Goal: Task Accomplishment & Management: Use online tool/utility

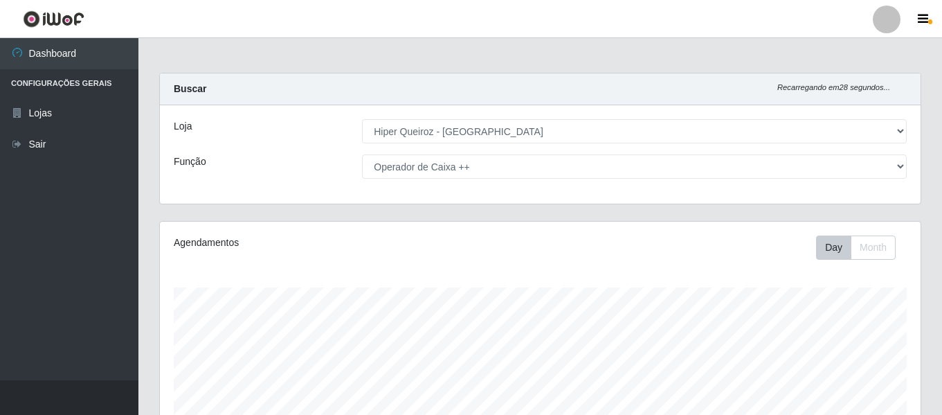
select select "497"
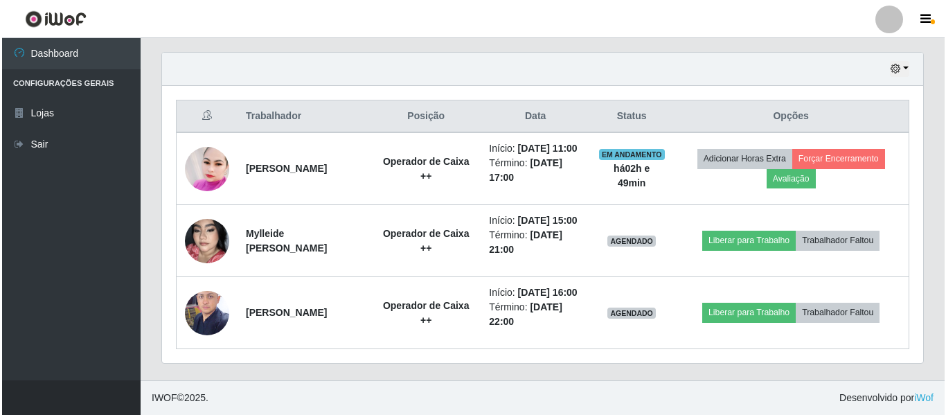
scroll to position [287, 761]
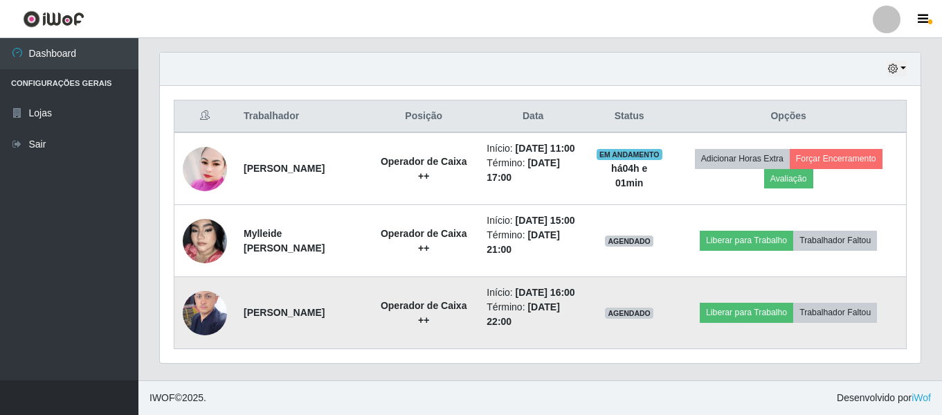
click at [207, 296] on img at bounding box center [205, 312] width 44 height 59
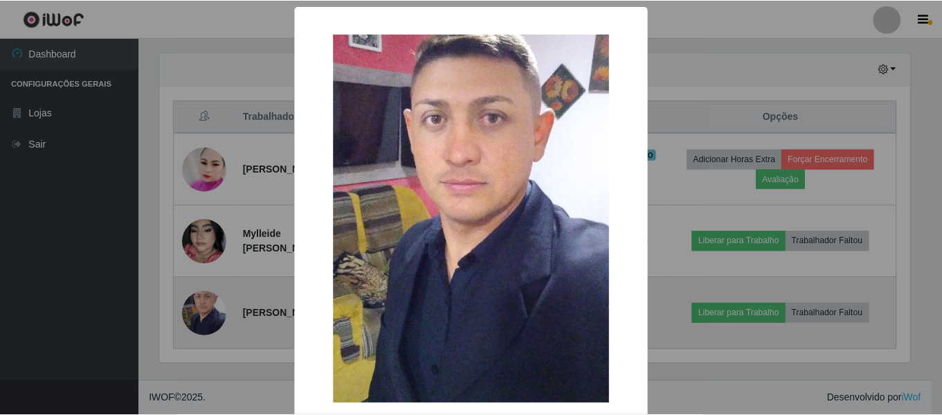
scroll to position [287, 754]
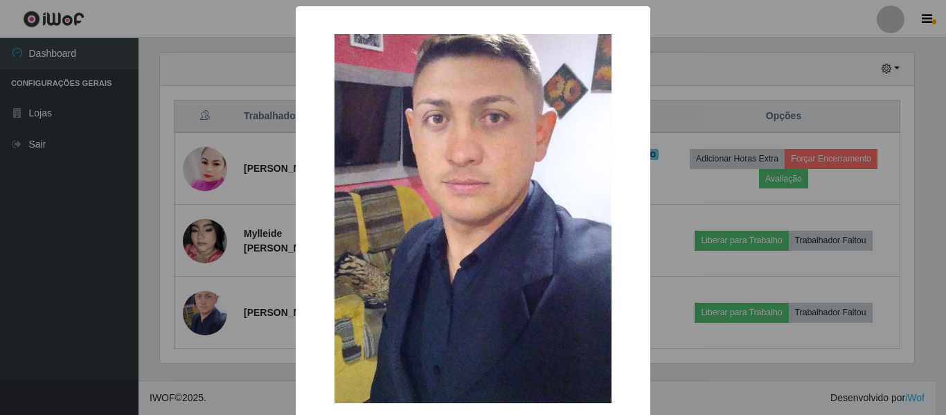
click at [544, 287] on img at bounding box center [472, 218] width 277 height 369
click at [692, 150] on div "× OK Cancel" at bounding box center [473, 207] width 946 height 415
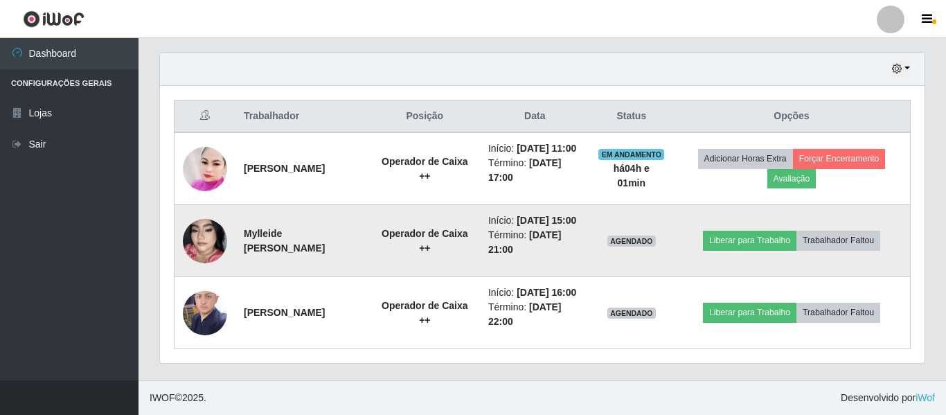
scroll to position [287, 761]
click at [758, 231] on button "Liberar para Trabalho" at bounding box center [746, 240] width 93 height 19
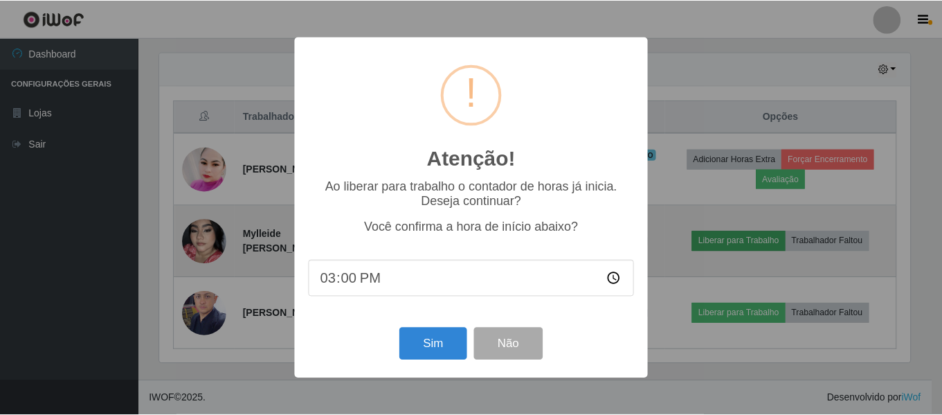
scroll to position [287, 754]
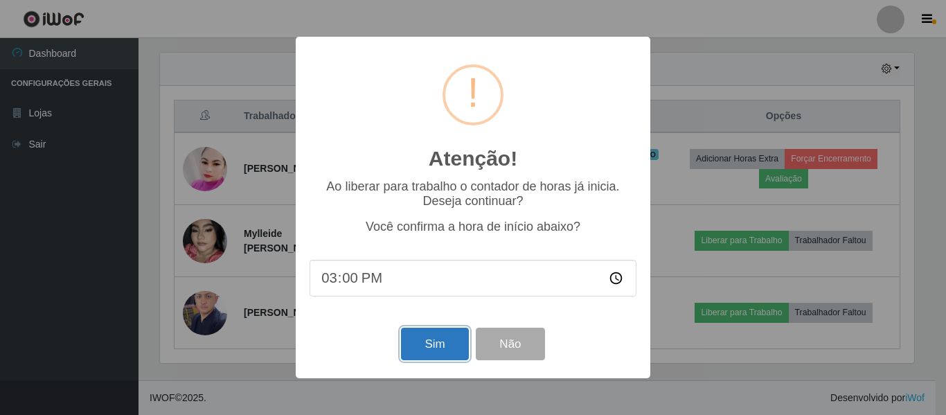
click at [440, 345] on button "Sim" at bounding box center [434, 344] width 67 height 33
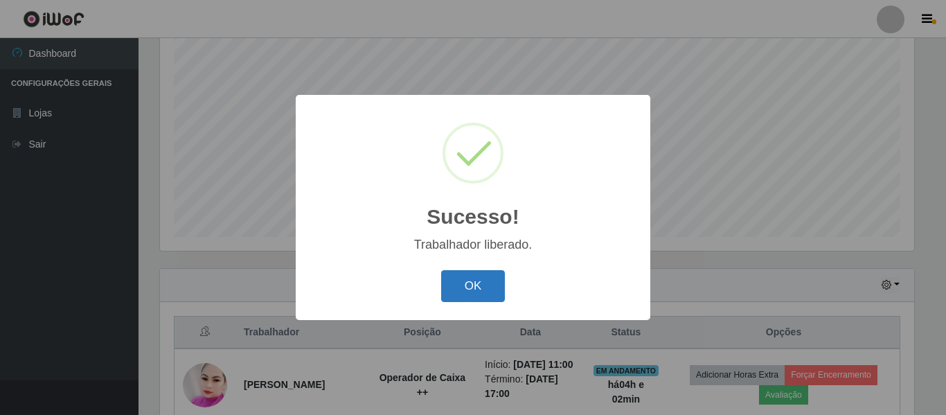
click at [477, 284] on button "OK" at bounding box center [473, 286] width 64 height 33
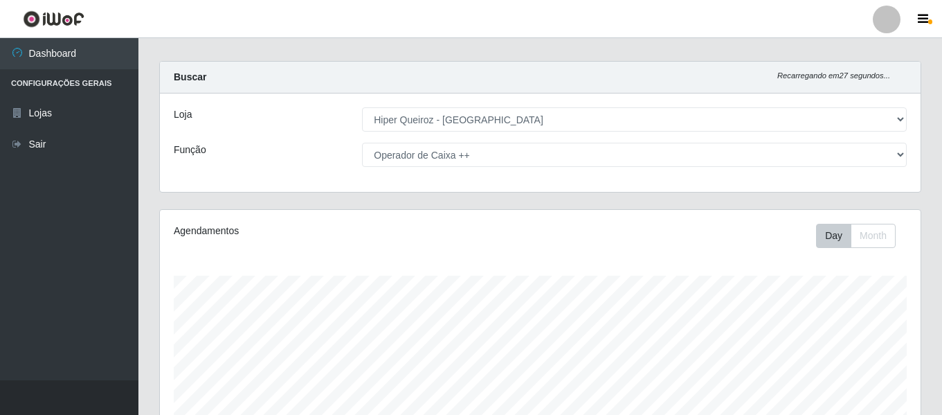
scroll to position [0, 0]
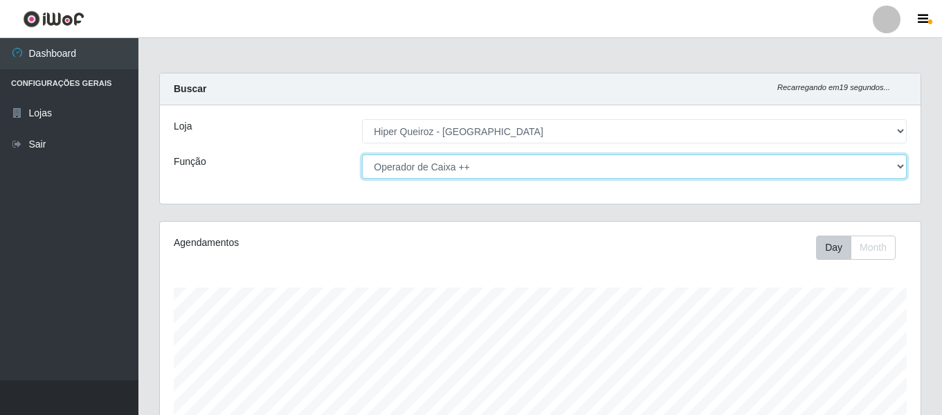
click at [432, 168] on select "[Selecione...] ASG ASG + ASG ++ Embalador Embalador + Embalador ++ Operador de …" at bounding box center [634, 166] width 545 height 24
click at [362, 154] on select "[Selecione...] ASG ASG + ASG ++ Embalador Embalador + Embalador ++ Operador de …" at bounding box center [634, 166] width 545 height 24
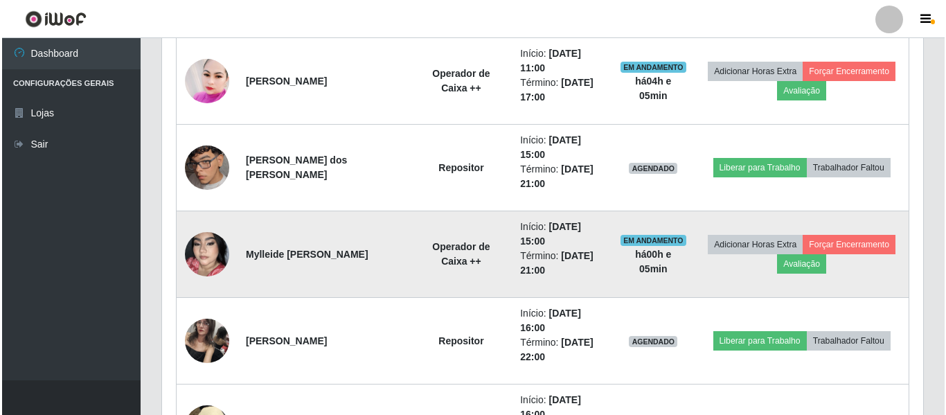
scroll to position [570, 0]
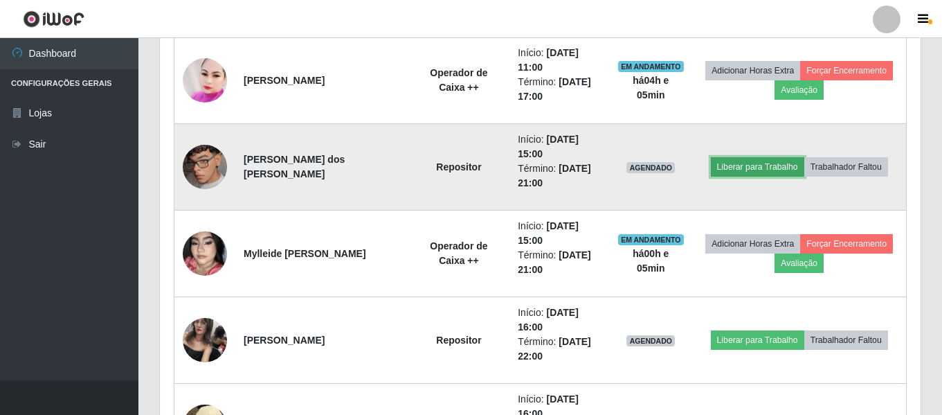
click at [753, 161] on button "Liberar para Trabalho" at bounding box center [757, 166] width 93 height 19
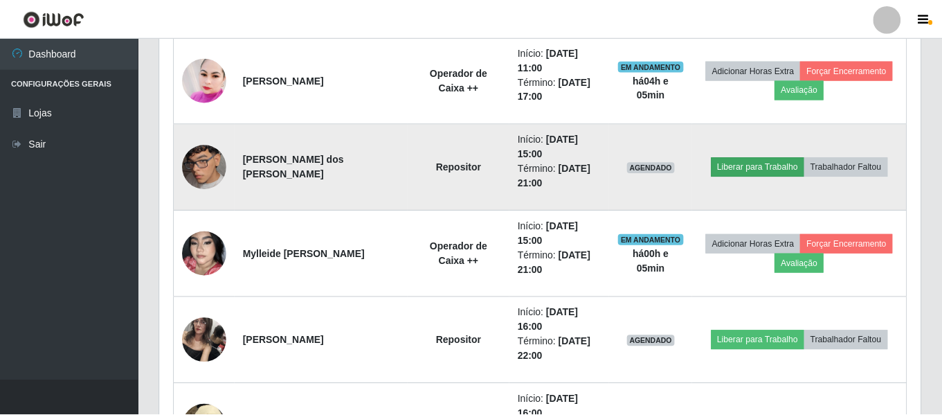
scroll to position [287, 754]
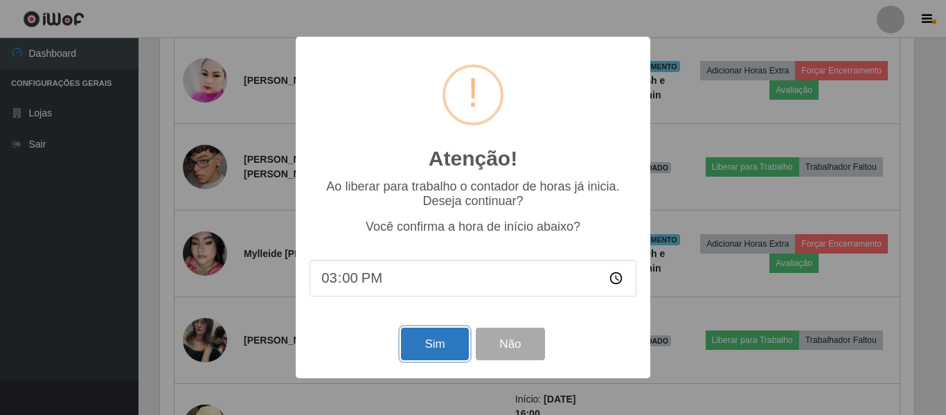
click at [426, 340] on button "Sim" at bounding box center [434, 344] width 67 height 33
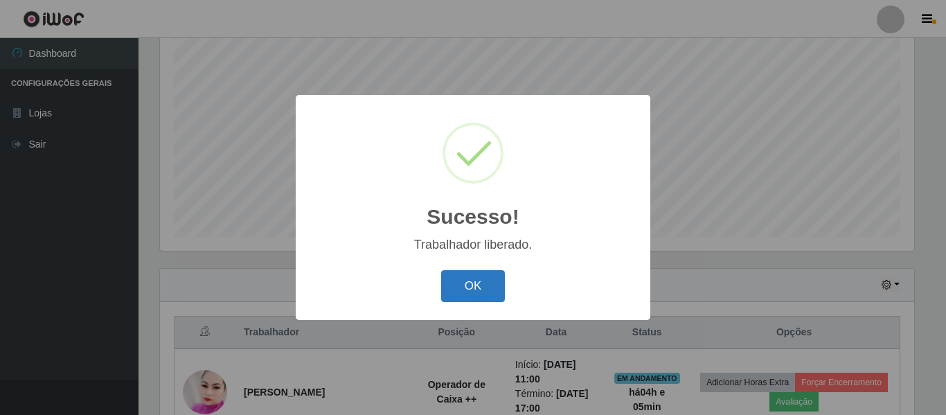
click at [483, 286] on button "OK" at bounding box center [473, 286] width 64 height 33
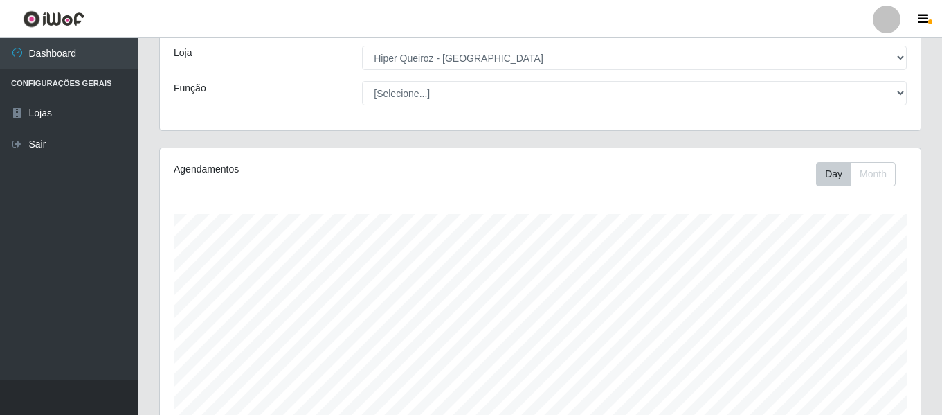
scroll to position [0, 0]
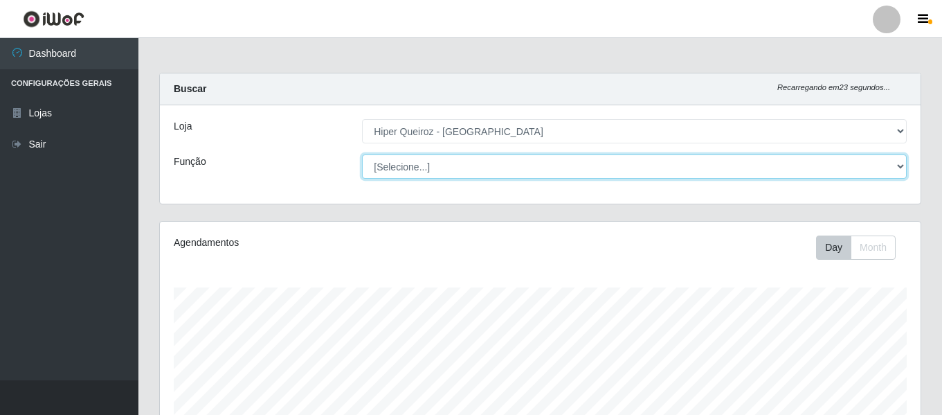
click at [404, 163] on select "[Selecione...] ASG ASG + ASG ++ Embalador Embalador + Embalador ++ Operador de …" at bounding box center [634, 166] width 545 height 24
click at [362, 154] on select "[Selecione...] ASG ASG + ASG ++ Embalador Embalador + Embalador ++ Operador de …" at bounding box center [634, 166] width 545 height 24
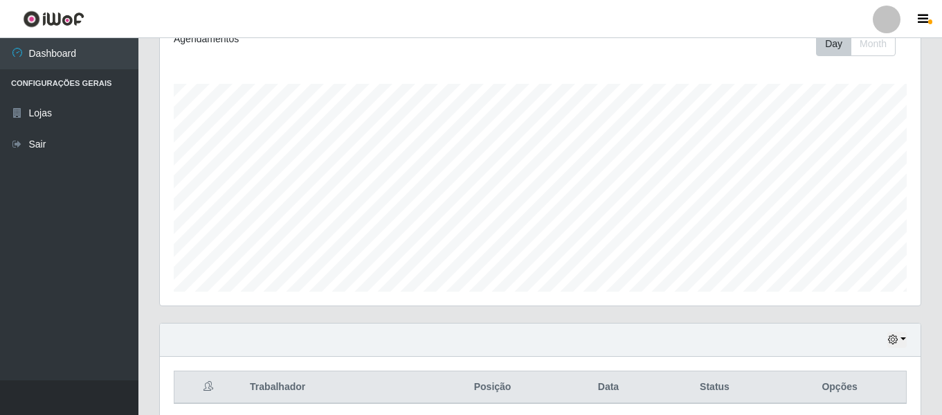
scroll to position [258, 0]
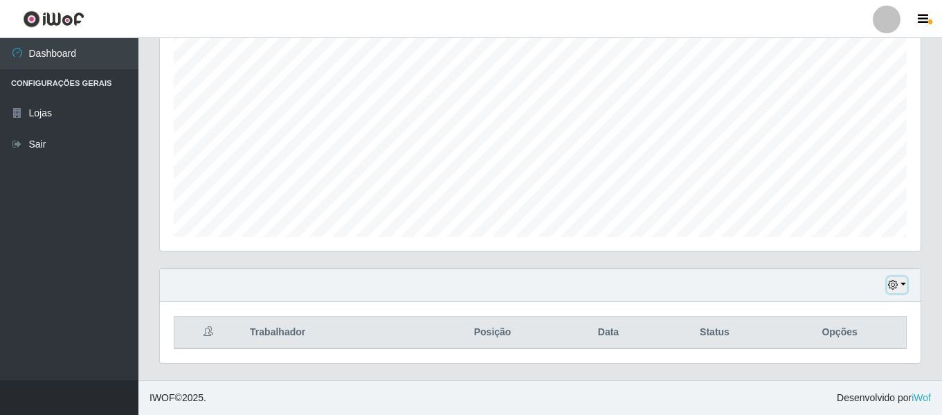
click at [902, 283] on button "button" at bounding box center [897, 285] width 19 height 16
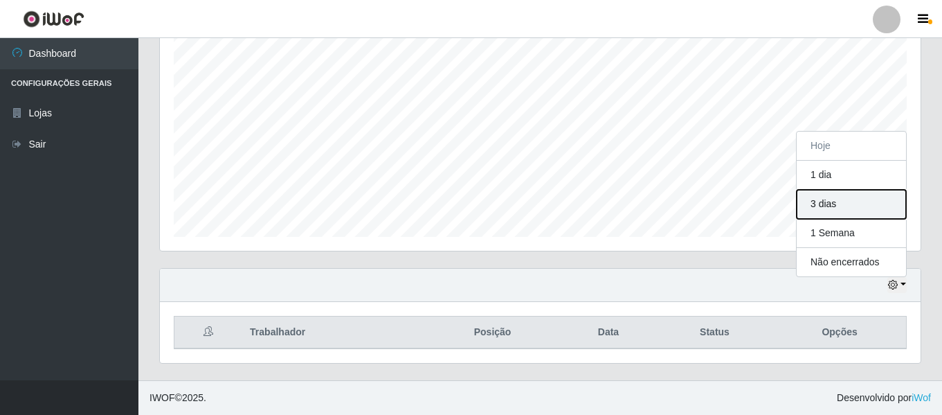
click at [857, 206] on button "3 dias" at bounding box center [851, 204] width 109 height 29
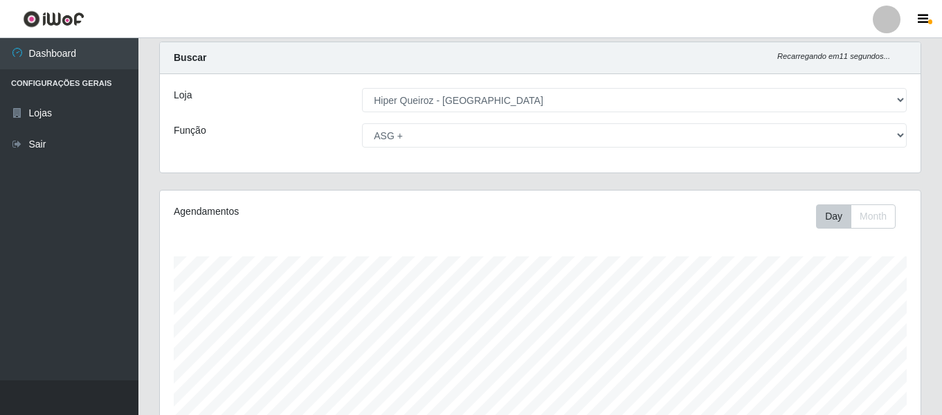
scroll to position [0, 0]
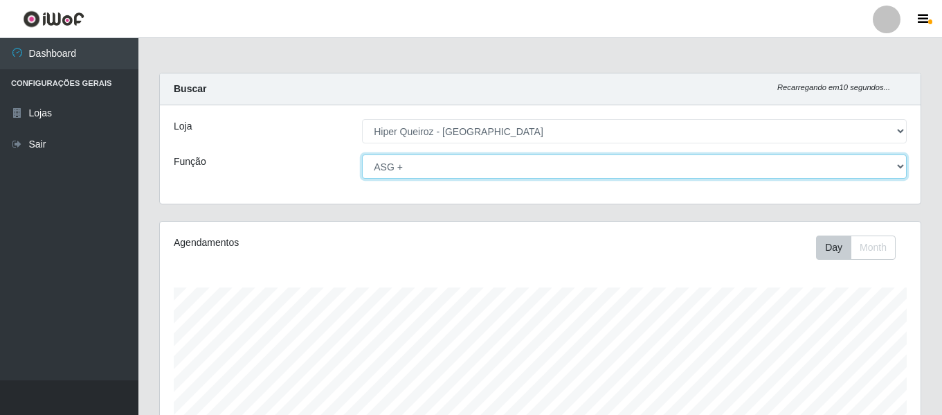
click at [420, 165] on select "[Selecione...] ASG ASG + ASG ++ Embalador Embalador + Embalador ++ Operador de …" at bounding box center [634, 166] width 545 height 24
click at [362, 154] on select "[Selecione...] ASG ASG + ASG ++ Embalador Embalador + Embalador ++ Operador de …" at bounding box center [634, 166] width 545 height 24
click at [472, 161] on select "[Selecione...] ASG ASG + ASG ++ Embalador Embalador + Embalador ++ Operador de …" at bounding box center [634, 166] width 545 height 24
click at [362, 154] on select "[Selecione...] ASG ASG + ASG ++ Embalador Embalador + Embalador ++ Operador de …" at bounding box center [634, 166] width 545 height 24
click at [480, 155] on select "[Selecione...] ASG ASG + ASG ++ Embalador Embalador + Embalador ++ Operador de …" at bounding box center [634, 166] width 545 height 24
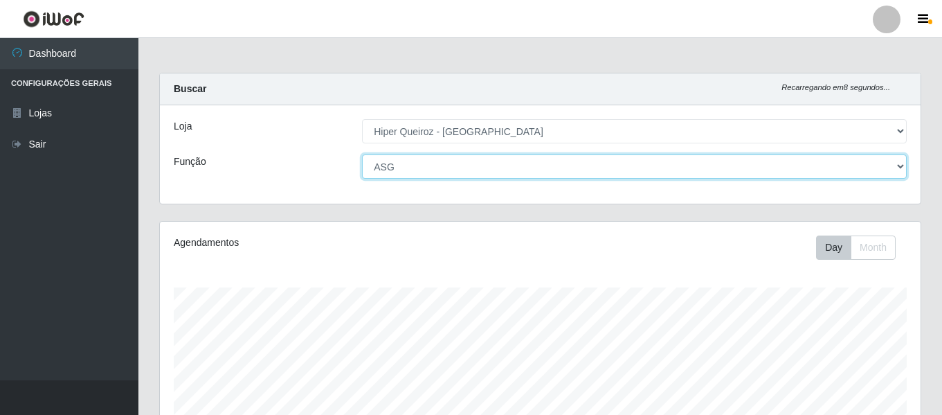
click at [362, 154] on select "[Selecione...] ASG ASG + ASG ++ Embalador Embalador + Embalador ++ Operador de …" at bounding box center [634, 166] width 545 height 24
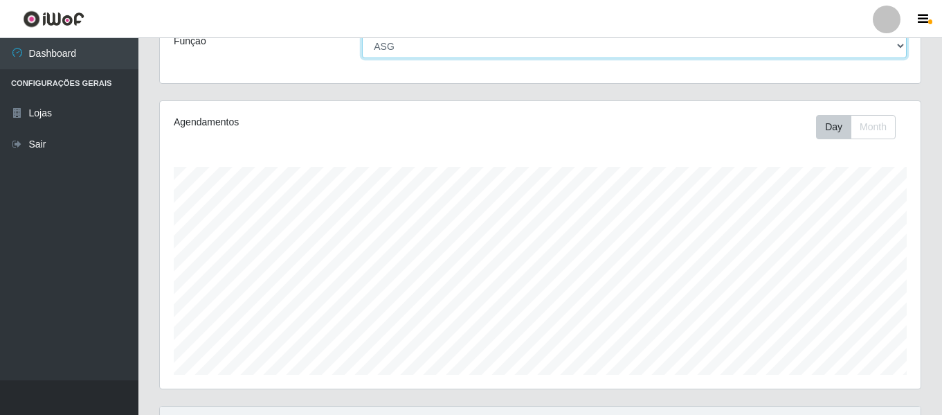
scroll to position [258, 0]
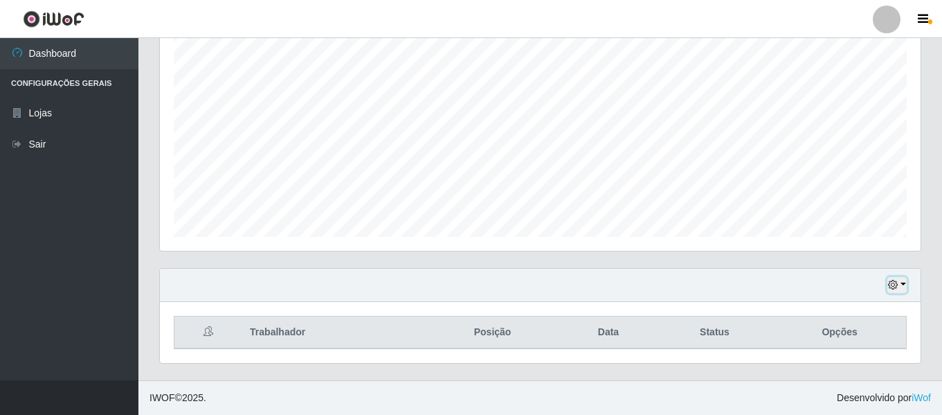
click at [903, 282] on button "button" at bounding box center [897, 285] width 19 height 16
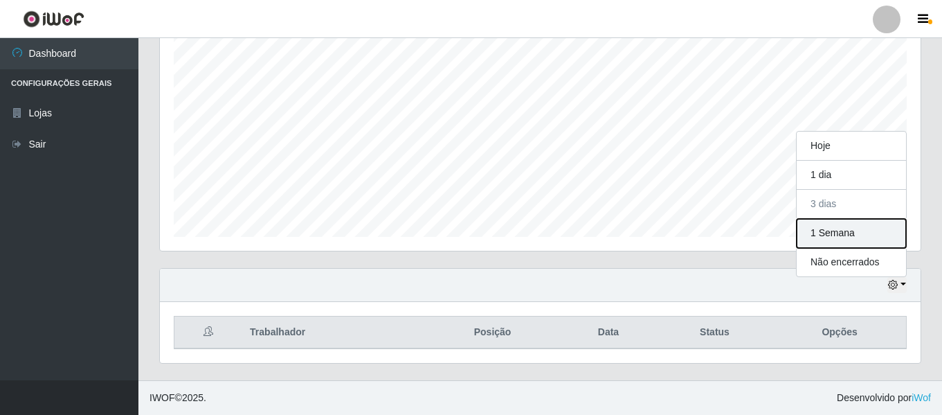
click at [845, 228] on button "1 Semana" at bounding box center [851, 233] width 109 height 29
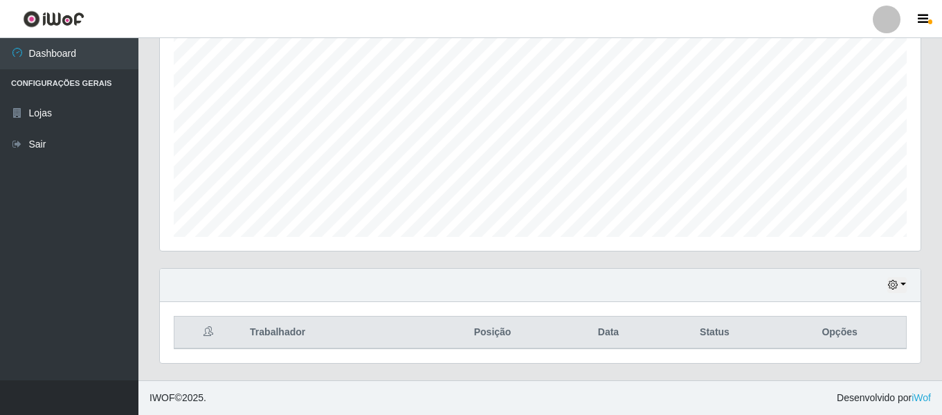
scroll to position [0, 0]
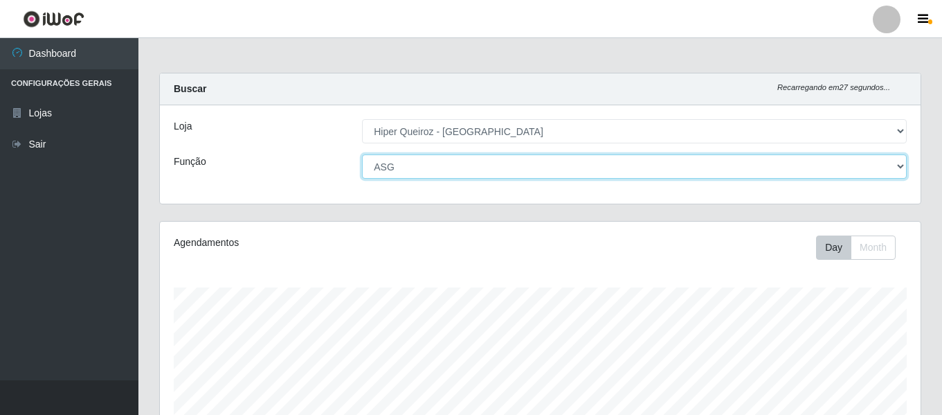
click at [453, 160] on select "[Selecione...] ASG ASG + ASG ++ Embalador Embalador + Embalador ++ Operador de …" at bounding box center [634, 166] width 545 height 24
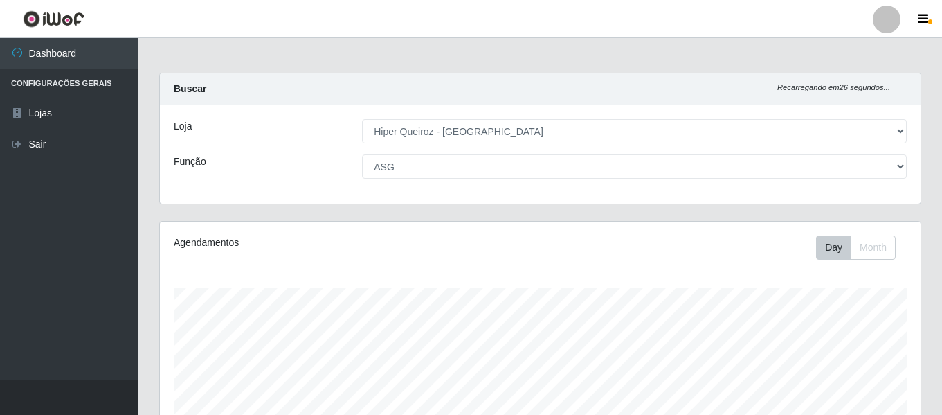
click at [475, 246] on div "Agendamentos" at bounding box center [320, 247] width 314 height 24
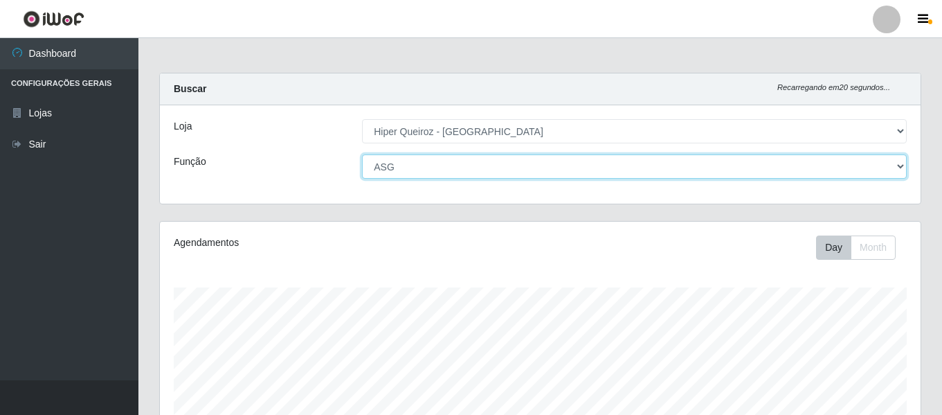
click at [428, 165] on select "[Selecione...] ASG ASG + ASG ++ Embalador Embalador + Embalador ++ Operador de …" at bounding box center [634, 166] width 545 height 24
click at [362, 154] on select "[Selecione...] ASG ASG + ASG ++ Embalador Embalador + Embalador ++ Operador de …" at bounding box center [634, 166] width 545 height 24
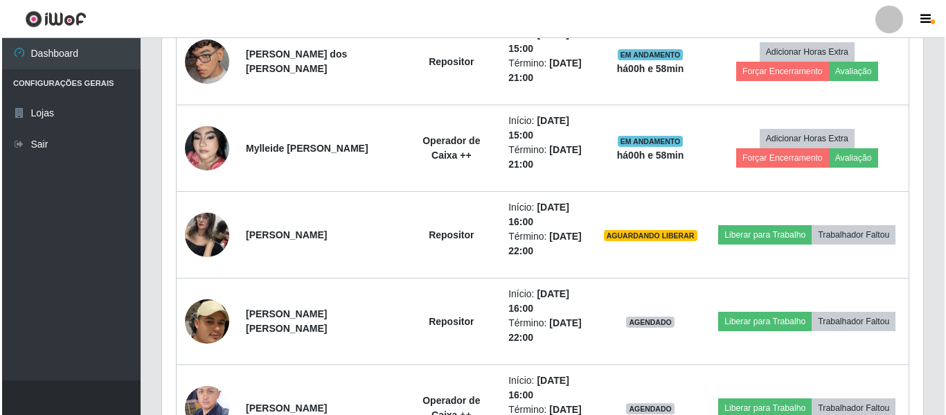
scroll to position [743, 0]
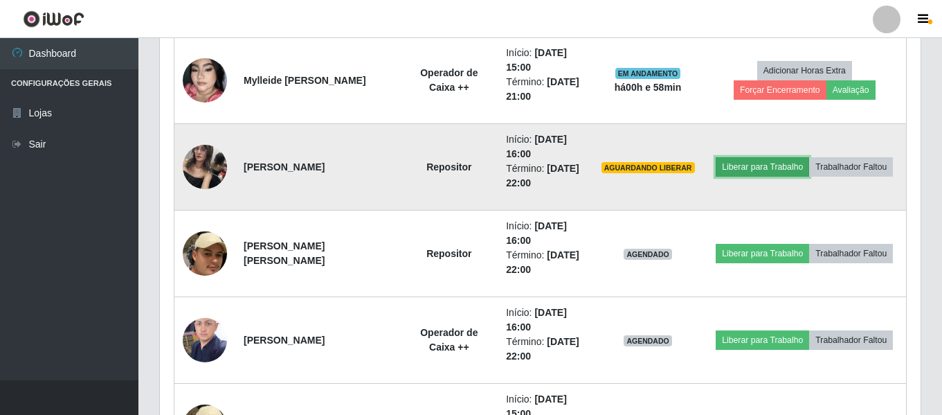
click at [782, 165] on button "Liberar para Trabalho" at bounding box center [762, 166] width 93 height 19
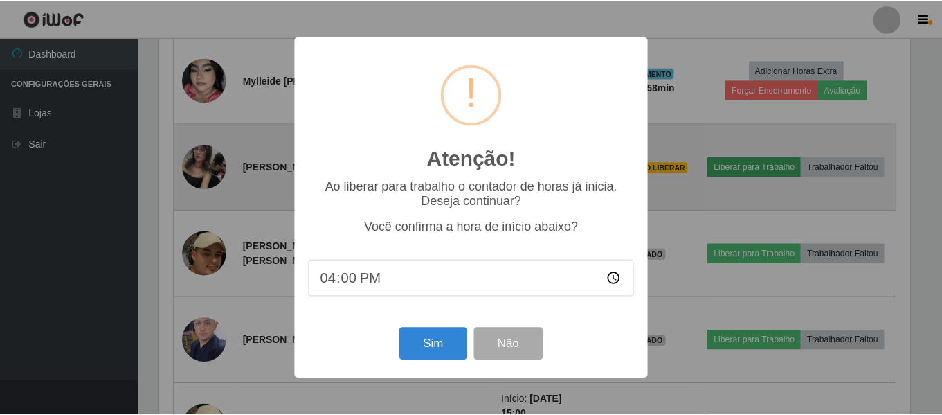
scroll to position [287, 754]
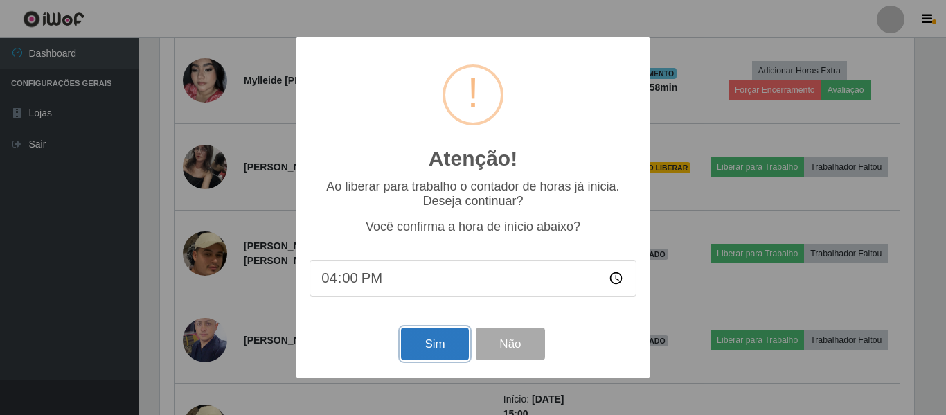
click at [434, 350] on button "Sim" at bounding box center [434, 344] width 67 height 33
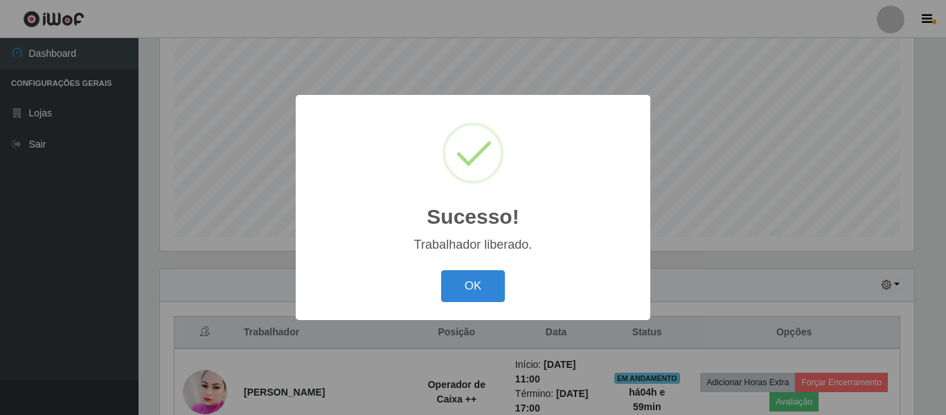
click at [467, 262] on div "Sucesso! × Trabalhador liberado. OK Cancel" at bounding box center [473, 207] width 355 height 224
click at [495, 288] on button "OK" at bounding box center [473, 286] width 64 height 33
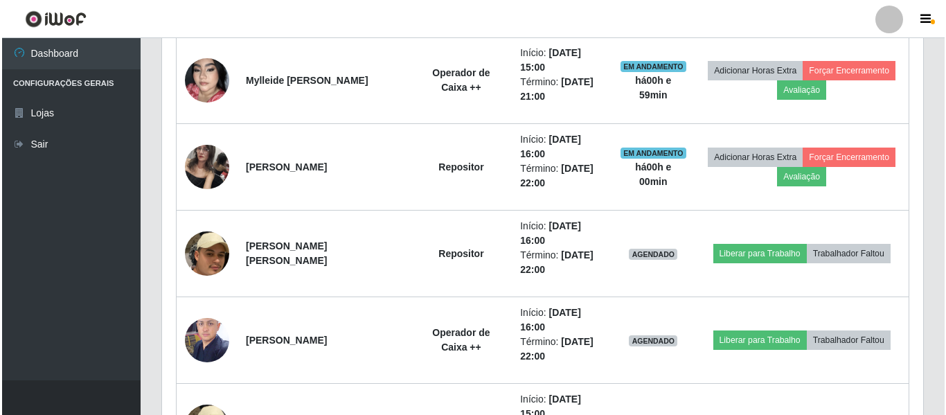
scroll to position [812, 0]
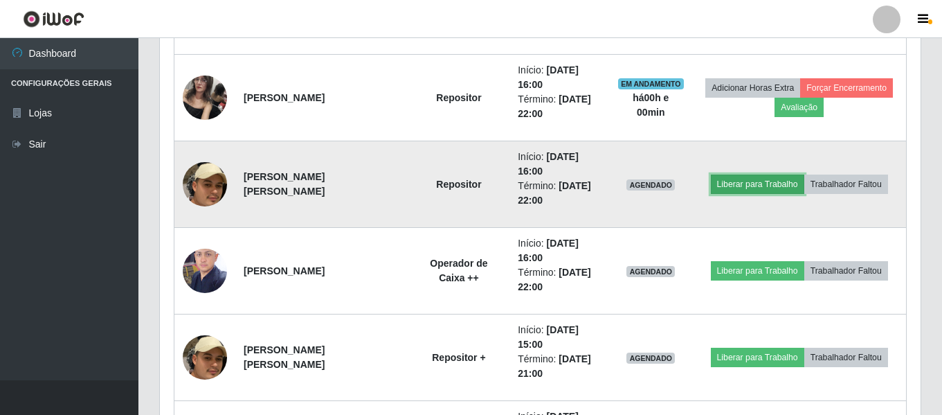
click at [754, 178] on button "Liberar para Trabalho" at bounding box center [757, 183] width 93 height 19
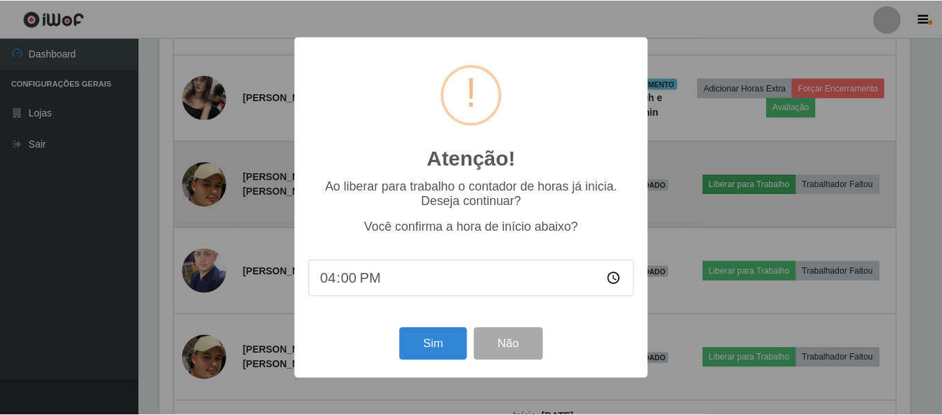
scroll to position [287, 754]
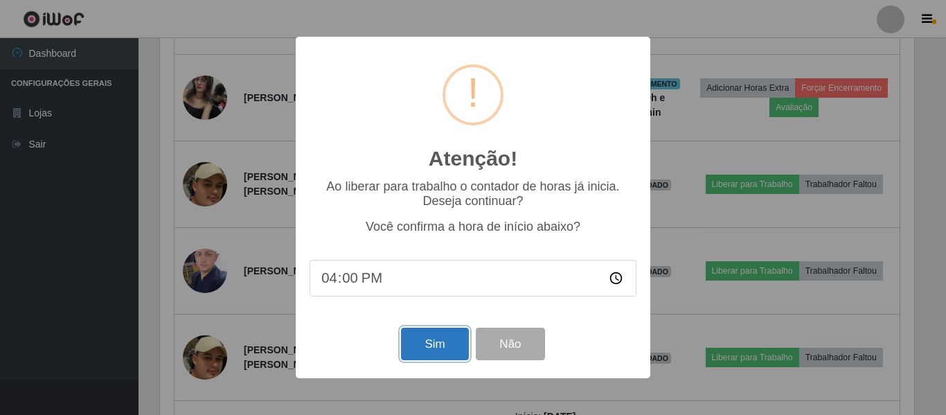
click at [425, 346] on button "Sim" at bounding box center [434, 344] width 67 height 33
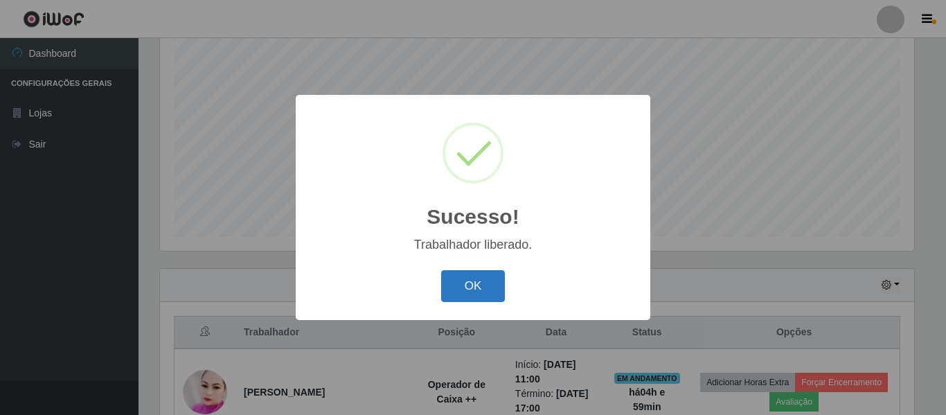
click at [456, 276] on button "OK" at bounding box center [473, 286] width 64 height 33
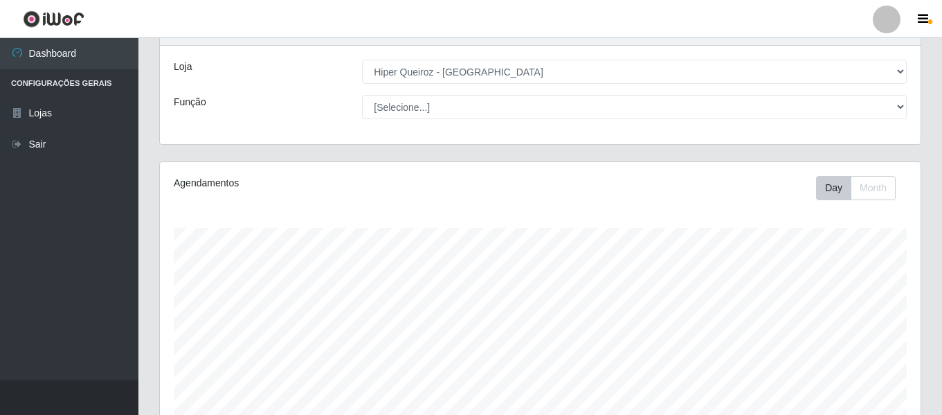
scroll to position [0, 0]
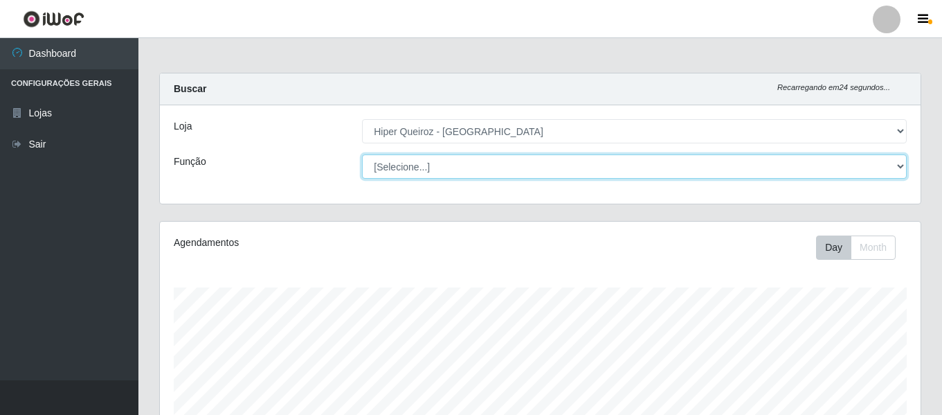
click at [411, 161] on select "[Selecione...] ASG ASG + ASG ++ Embalador Embalador + Embalador ++ Operador de …" at bounding box center [634, 166] width 545 height 24
click at [362, 154] on select "[Selecione...] ASG ASG + ASG ++ Embalador Embalador + Embalador ++ Operador de …" at bounding box center [634, 166] width 545 height 24
click at [494, 171] on select "[Selecione...] ASG ASG + ASG ++ Embalador Embalador + Embalador ++ Operador de …" at bounding box center [634, 166] width 545 height 24
click at [362, 154] on select "[Selecione...] ASG ASG + ASG ++ Embalador Embalador + Embalador ++ Operador de …" at bounding box center [634, 166] width 545 height 24
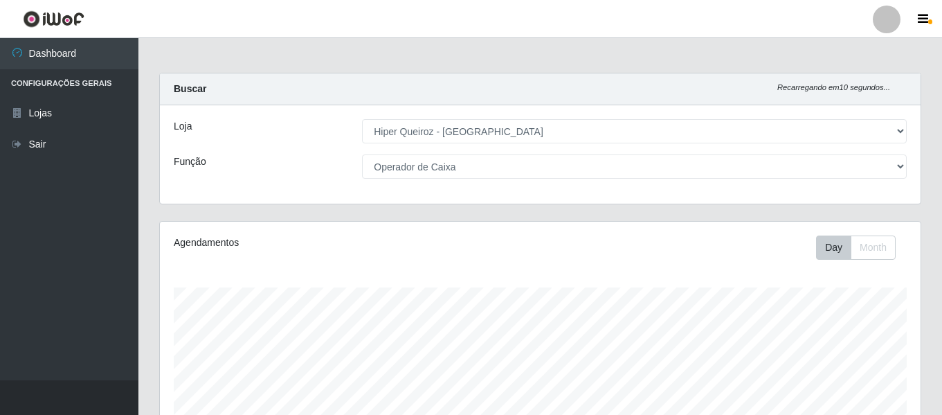
click at [494, 153] on div "Loja [Selecione...] Hiper Queiroz - [GEOGRAPHIC_DATA] Função [Selecione...] ASG…" at bounding box center [540, 154] width 761 height 98
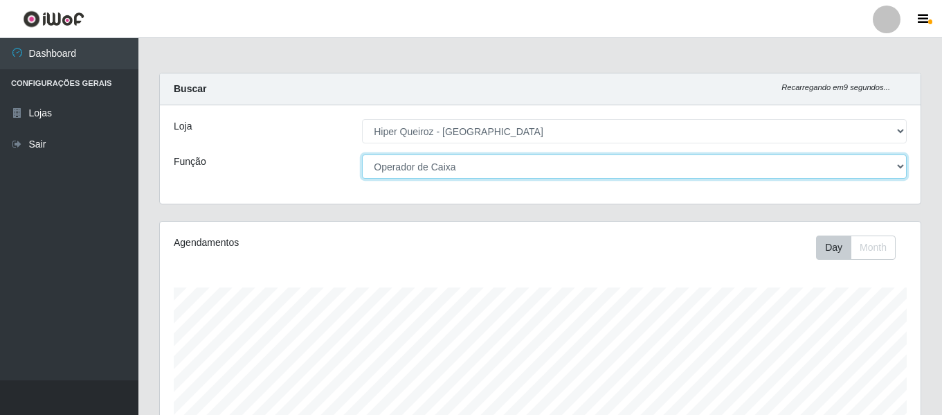
click at [490, 166] on select "[Selecione...] ASG ASG + ASG ++ Embalador Embalador + Embalador ++ Operador de …" at bounding box center [634, 166] width 545 height 24
click at [362, 154] on select "[Selecione...] ASG ASG + ASG ++ Embalador Embalador + Embalador ++ Operador de …" at bounding box center [634, 166] width 545 height 24
click at [449, 176] on select "[Selecione...] ASG ASG + ASG ++ Embalador Embalador + Embalador ++ Operador de …" at bounding box center [634, 166] width 545 height 24
select select "73"
click at [362, 154] on select "[Selecione...] ASG ASG + ASG ++ Embalador Embalador + Embalador ++ Operador de …" at bounding box center [634, 166] width 545 height 24
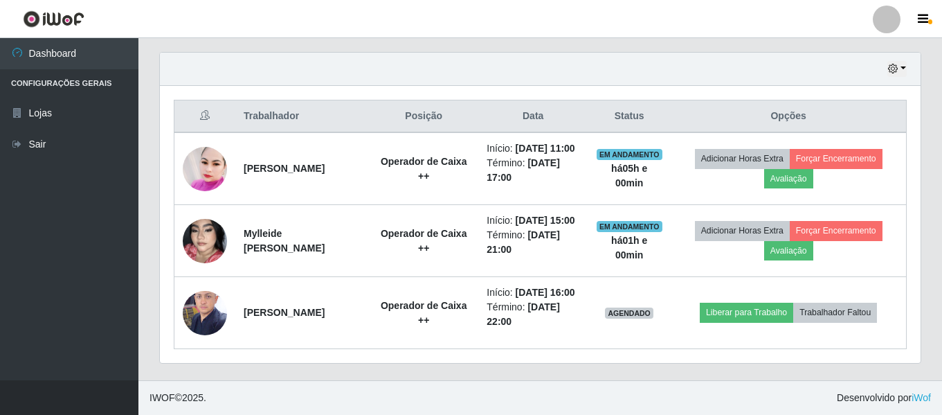
scroll to position [518, 0]
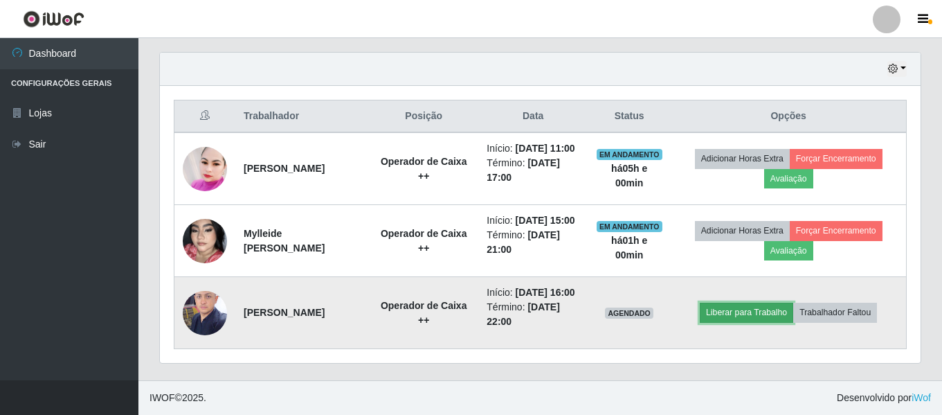
click at [737, 303] on button "Liberar para Trabalho" at bounding box center [746, 312] width 93 height 19
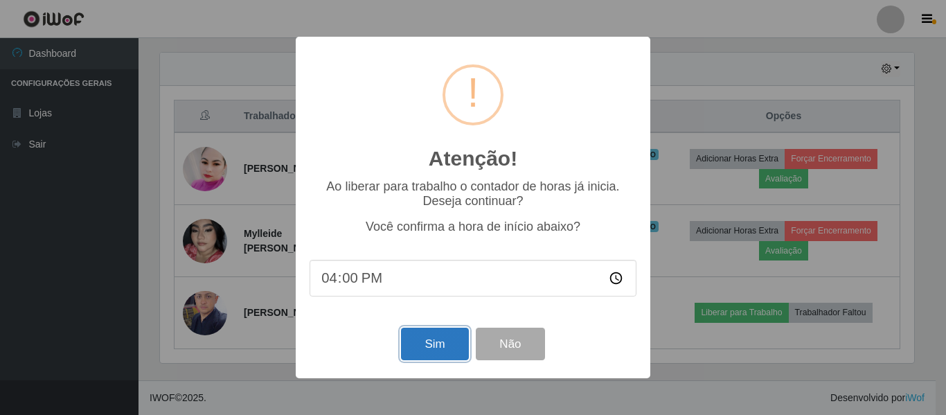
click at [443, 346] on button "Sim" at bounding box center [434, 344] width 67 height 33
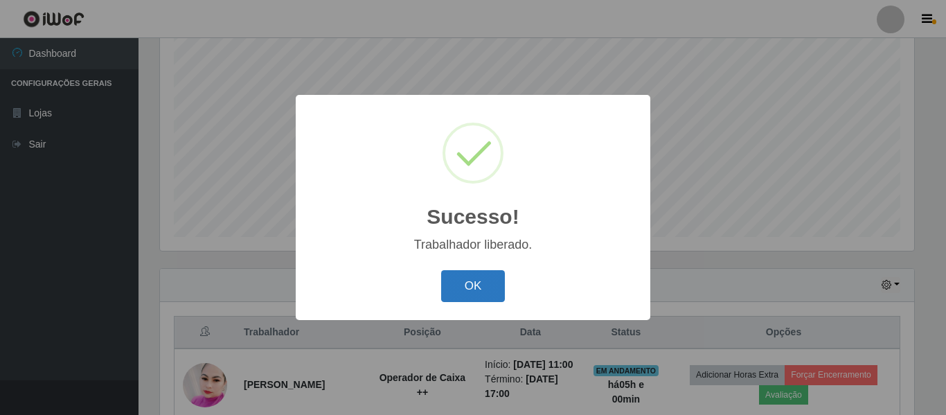
click at [488, 289] on button "OK" at bounding box center [473, 286] width 64 height 33
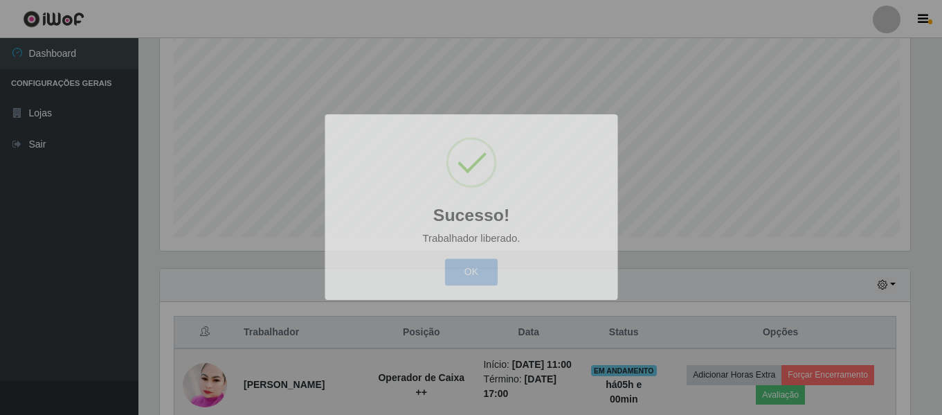
scroll to position [287, 761]
